Goal: Information Seeking & Learning: Find specific fact

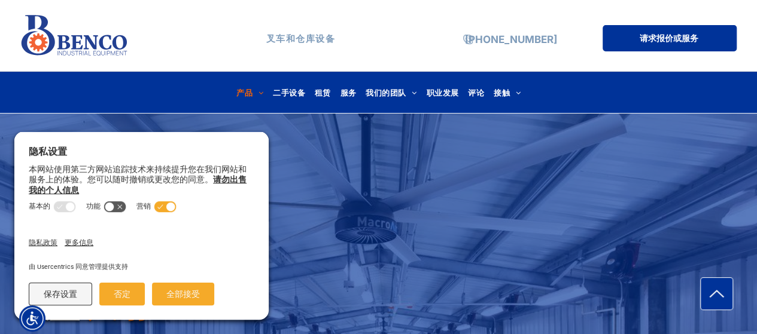
drag, startPoint x: 118, startPoint y: 294, endPoint x: 139, endPoint y: 278, distance: 26.3
click at [118, 294] on font "否定" at bounding box center [122, 295] width 17 height 10
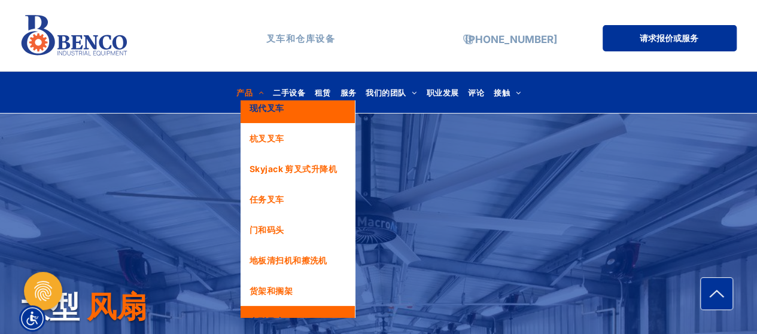
scroll to position [57, 0]
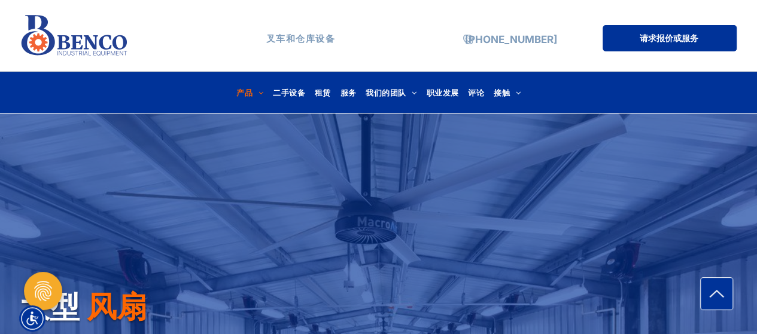
click at [470, 156] on div "大型 风扇" at bounding box center [378, 292] width 757 height 358
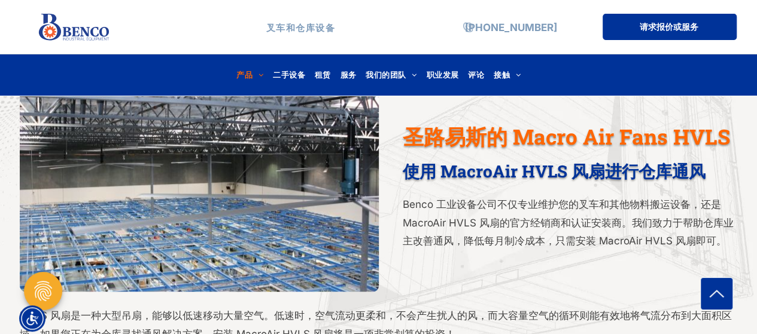
scroll to position [479, 0]
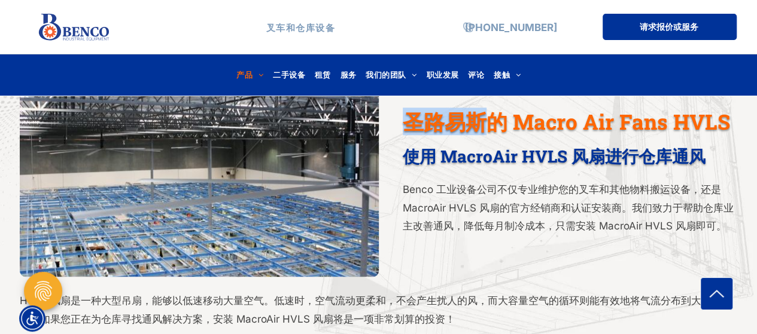
drag, startPoint x: 479, startPoint y: 112, endPoint x: 399, endPoint y: 112, distance: 79.6
click at [399, 112] on div "圣路易斯的 Macro Air Fans HVLS 使用 MacroAir HVLS 风扇进行仓库通风 ﻿ Benco 工业设备公司不仅专业维护您的叉车和其他…" at bounding box center [558, 172] width 359 height 209
copy font "圣路易斯"
click at [488, 168] on div "圣路易斯的 Macro Air Fans HVLS 使用 MacroAir HVLS 风扇进行仓库通风 ﻿ Benco 工业设备公司不仅专业维护您的叉车和其他…" at bounding box center [558, 172] width 359 height 209
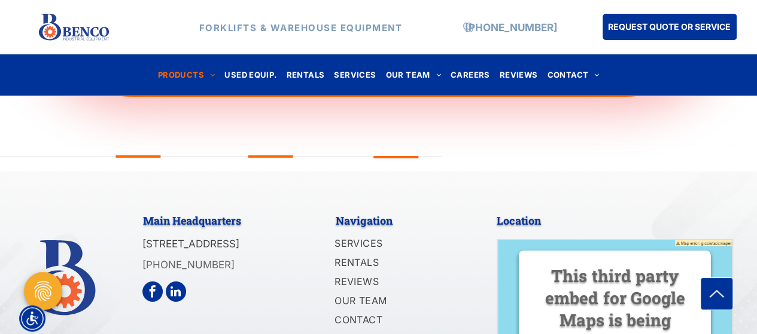
scroll to position [2005, 0]
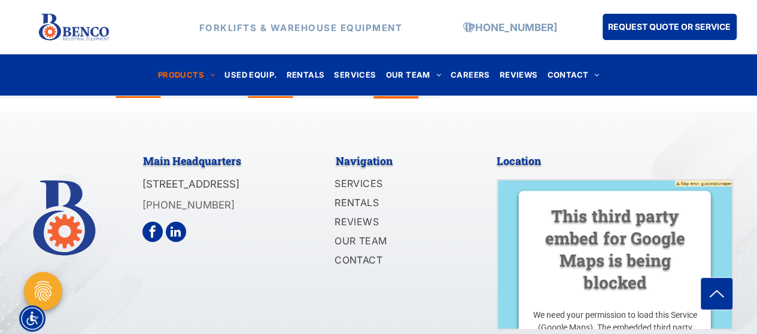
drag, startPoint x: 142, startPoint y: 155, endPoint x: 287, endPoint y: 173, distance: 146.5
click at [287, 175] on p "[STREET_ADDRESS][PERSON_NAME]" at bounding box center [216, 184] width 148 height 19
copy span "[STREET_ADDRESS][PERSON_NAME]"
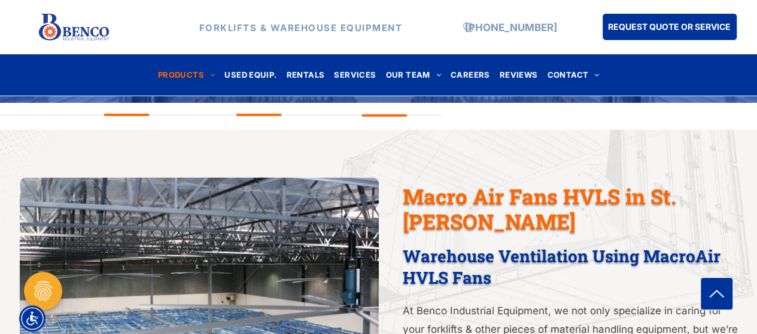
scroll to position [270, 0]
